Goal: Task Accomplishment & Management: Manage account settings

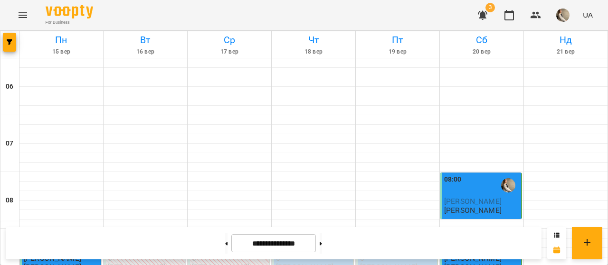
click at [395, 191] on div at bounding box center [398, 195] width 84 height 9
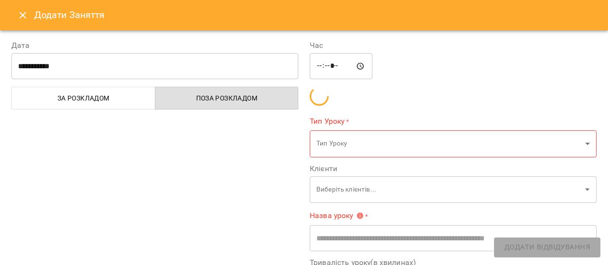
scroll to position [81, 0]
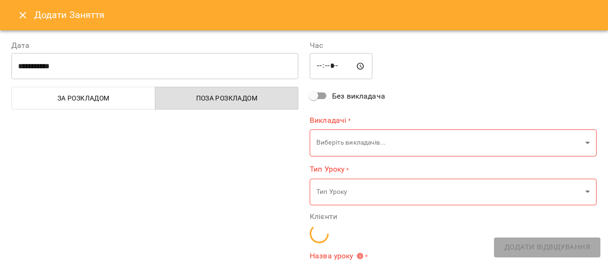
type input "**********"
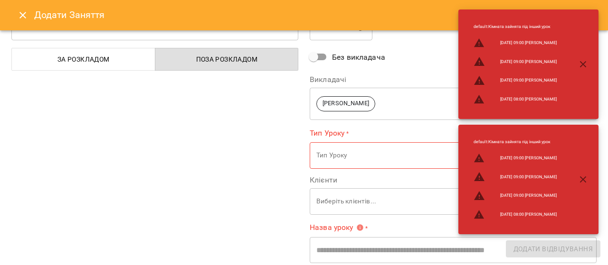
scroll to position [0, 0]
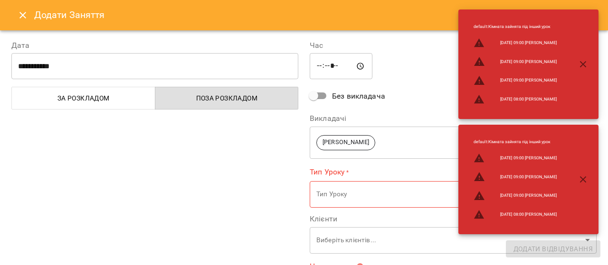
click at [21, 14] on icon "Close" at bounding box center [22, 14] width 11 height 11
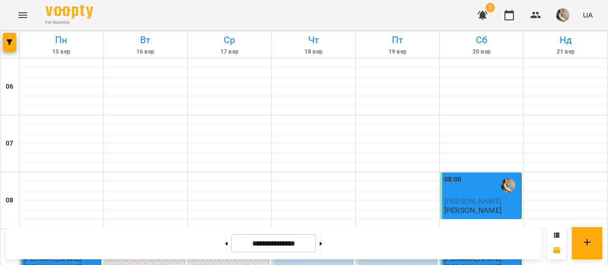
scroll to position [214, 0]
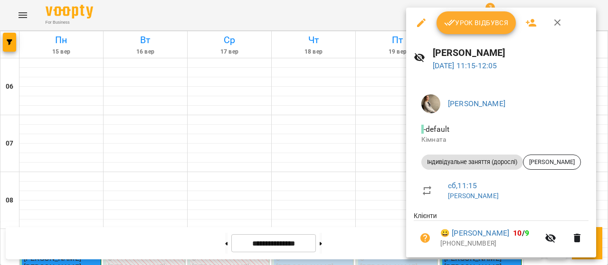
scroll to position [31, 0]
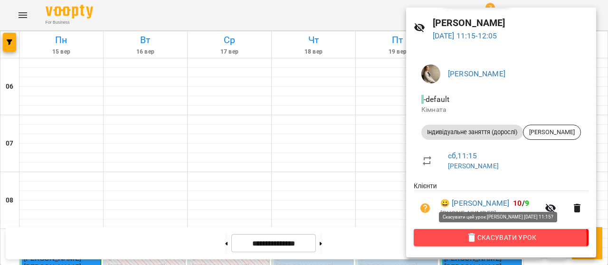
click at [490, 240] on span "Скасувати Урок" at bounding box center [501, 237] width 160 height 11
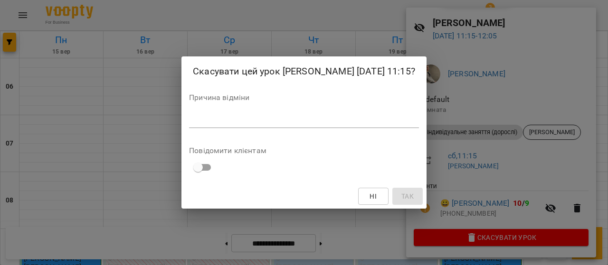
click at [370, 112] on div "Причина відміни *" at bounding box center [304, 113] width 230 height 38
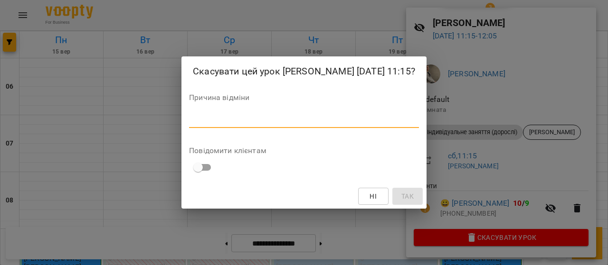
click at [370, 123] on textarea at bounding box center [304, 120] width 230 height 9
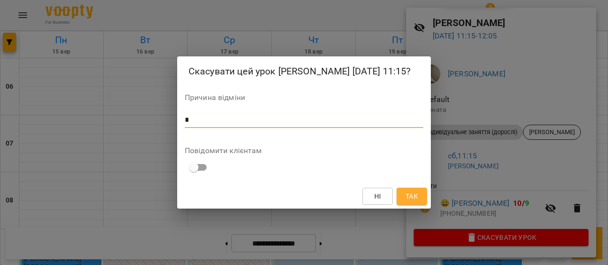
type textarea "*"
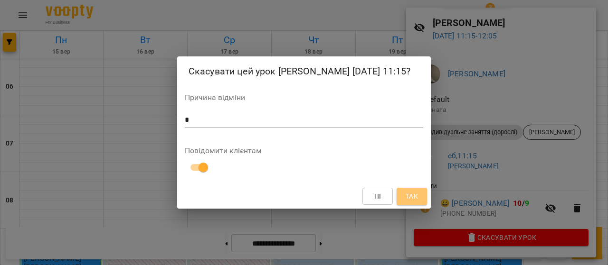
click at [411, 191] on span "Так" at bounding box center [412, 196] width 12 height 11
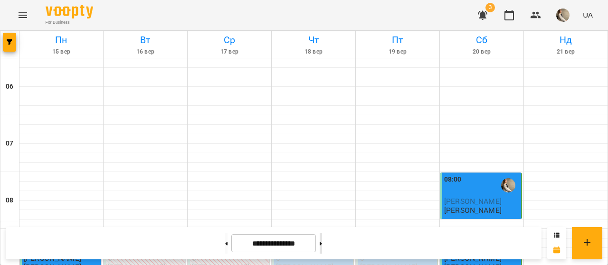
click at [322, 243] on button at bounding box center [321, 243] width 2 height 21
type input "**********"
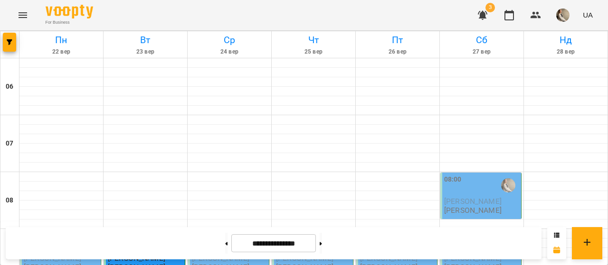
scroll to position [0, 0]
